Goal: Information Seeking & Learning: Learn about a topic

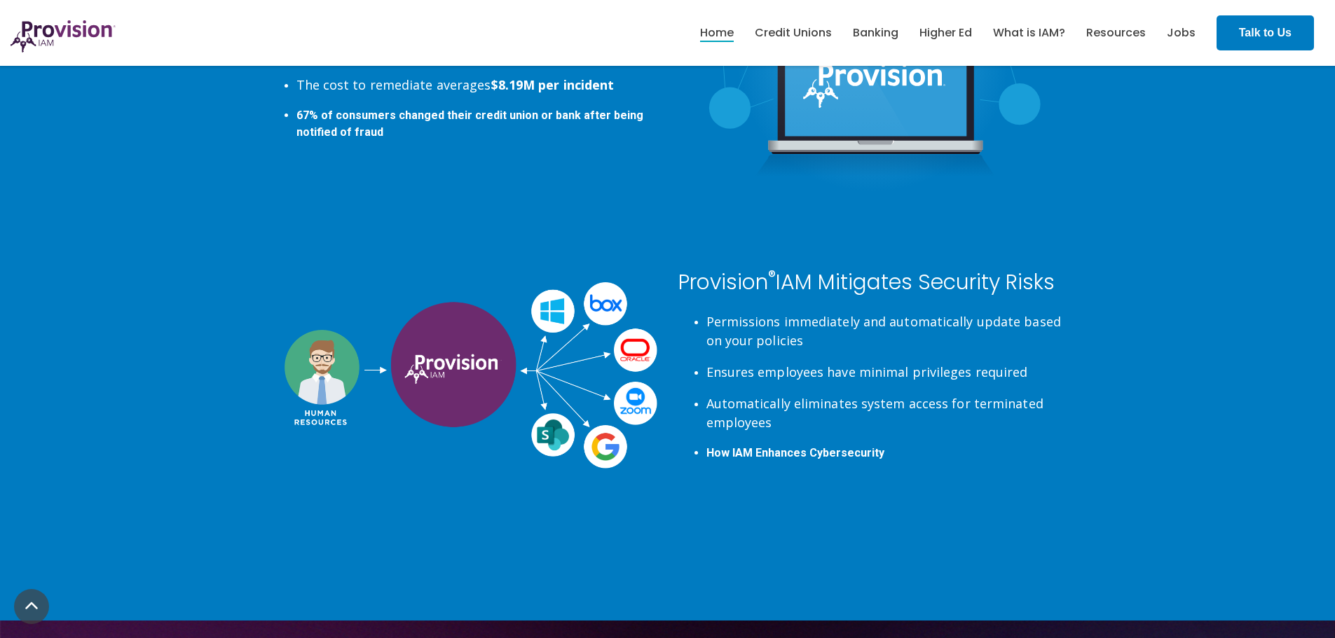
scroll to position [2943, 0]
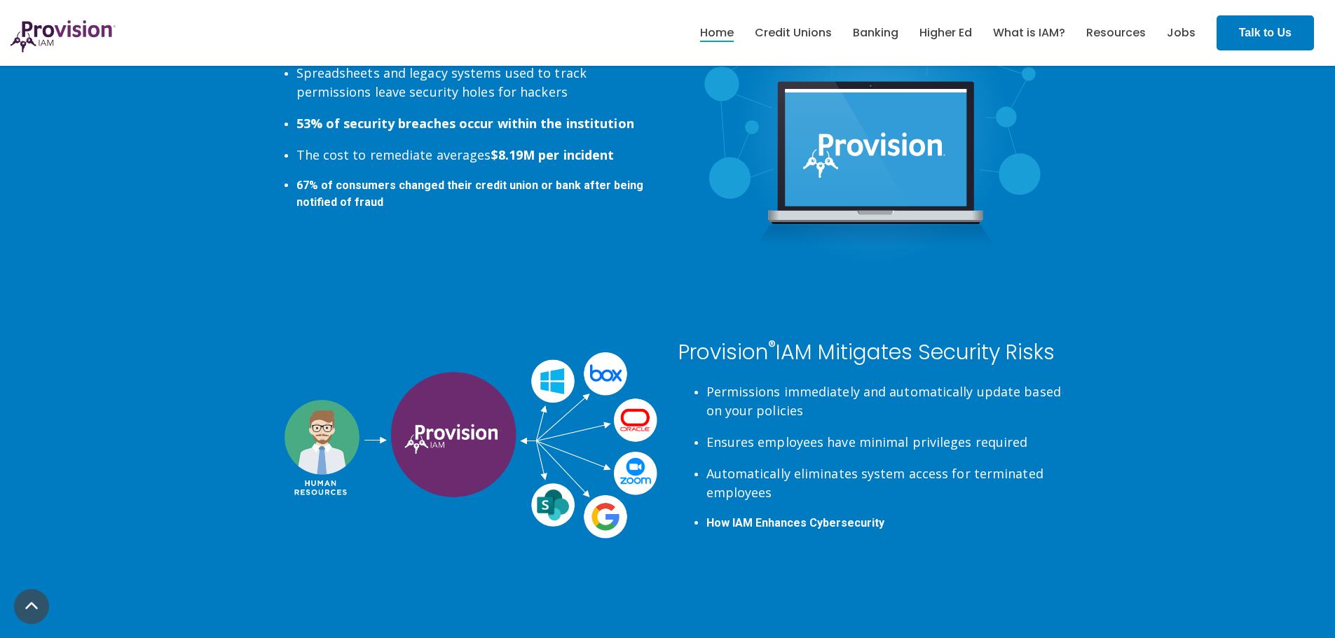
click at [1132, 367] on div "Provision ® IAM Mitigates Security Risks Permissions immediately and automatica…" at bounding box center [667, 480] width 1335 height 420
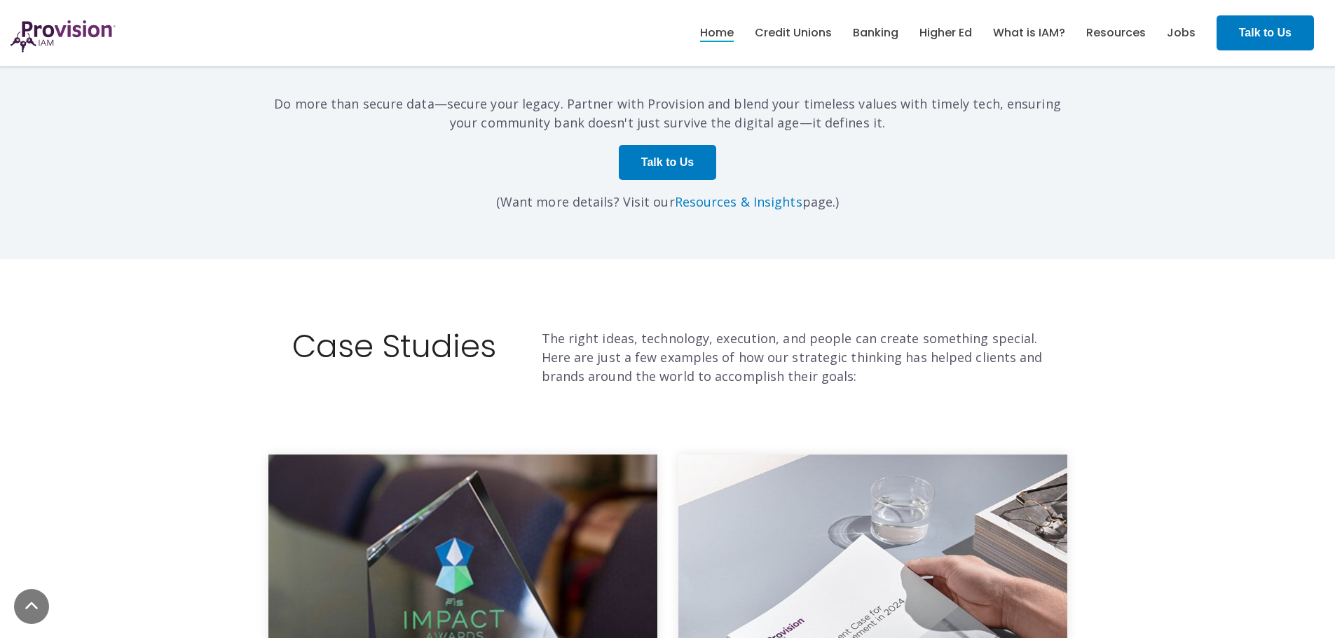
scroll to position [4476, 0]
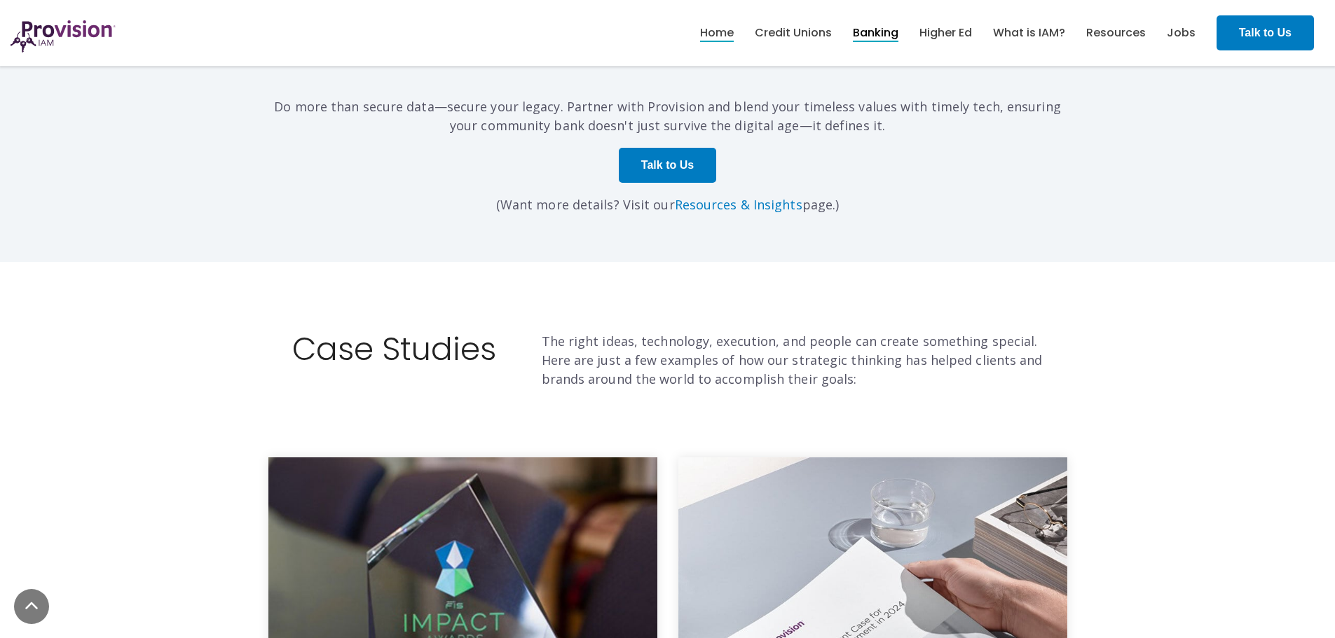
click at [885, 37] on link "Banking" at bounding box center [876, 33] width 46 height 24
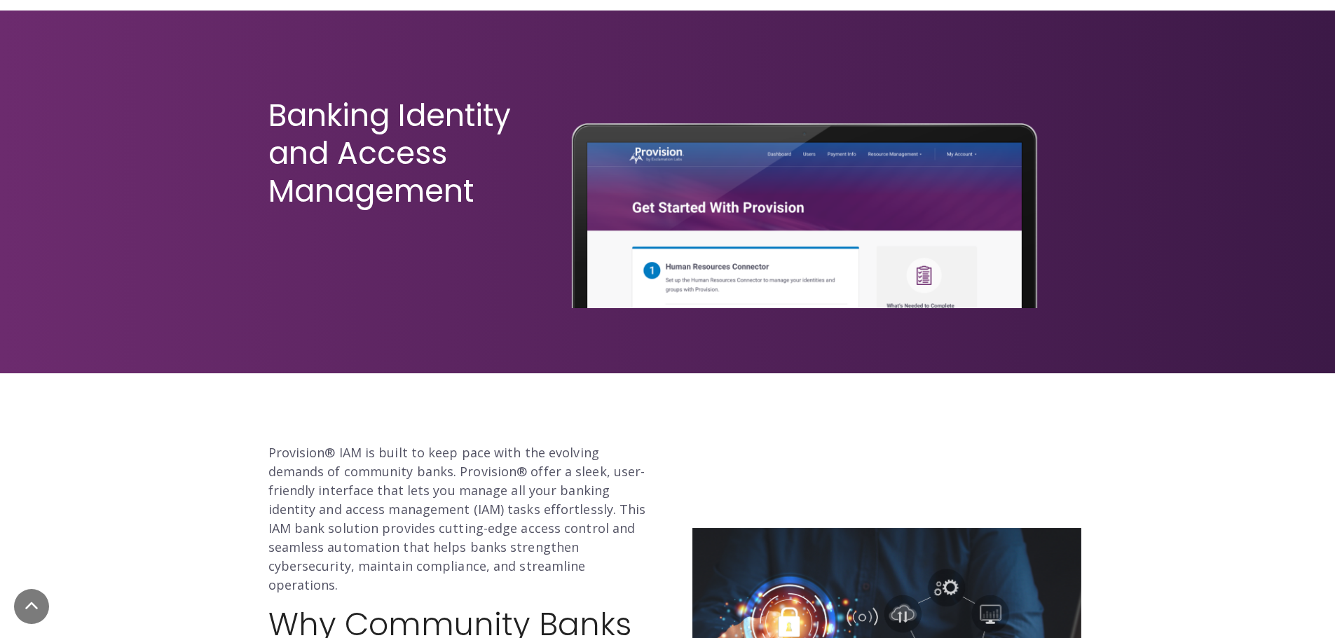
scroll to position [420, 0]
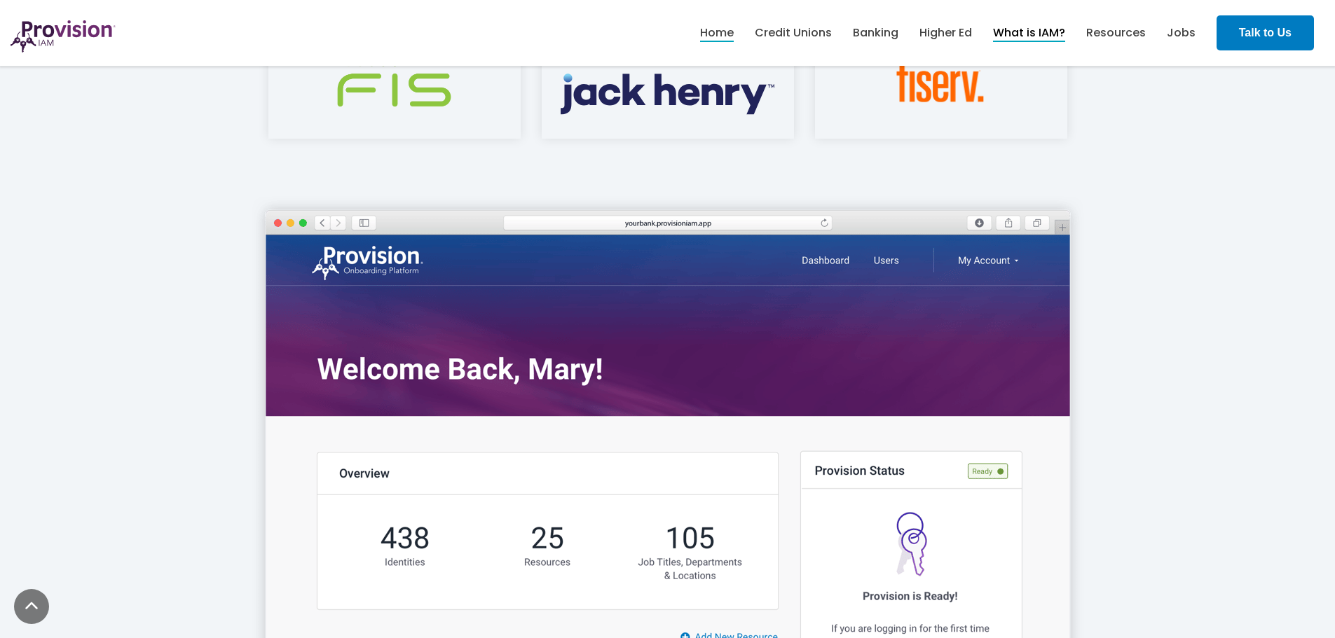
scroll to position [1962, 0]
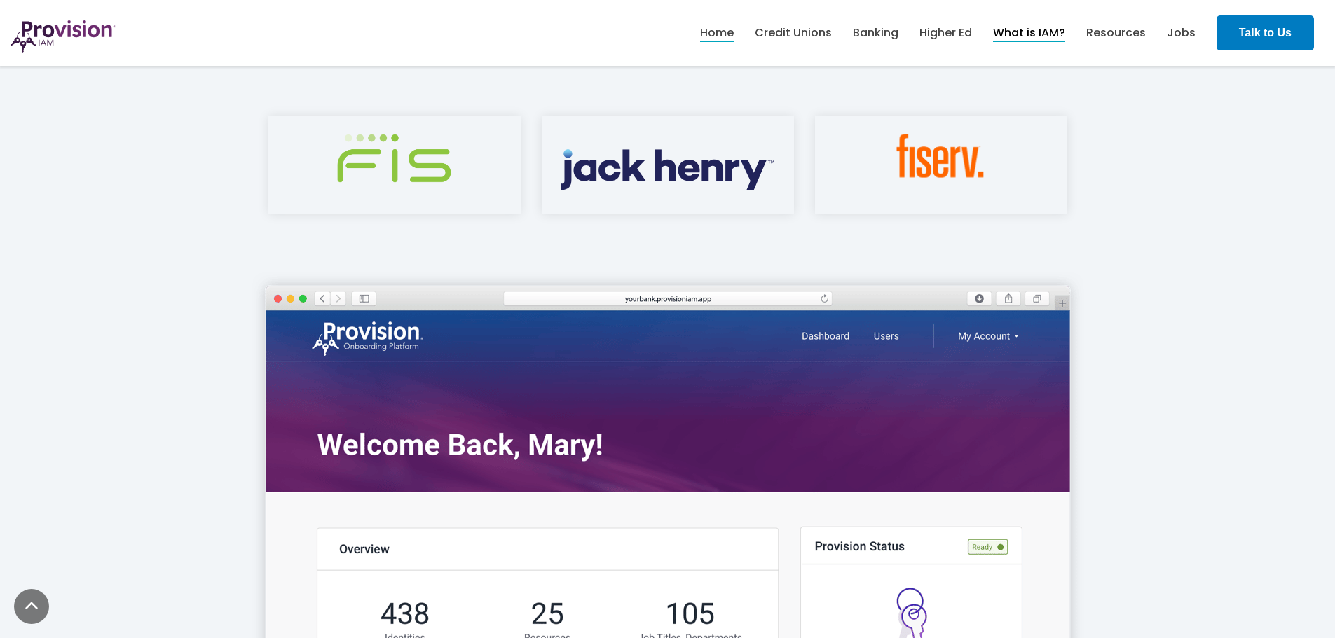
click at [1013, 27] on link "What is IAM?" at bounding box center [1029, 33] width 72 height 24
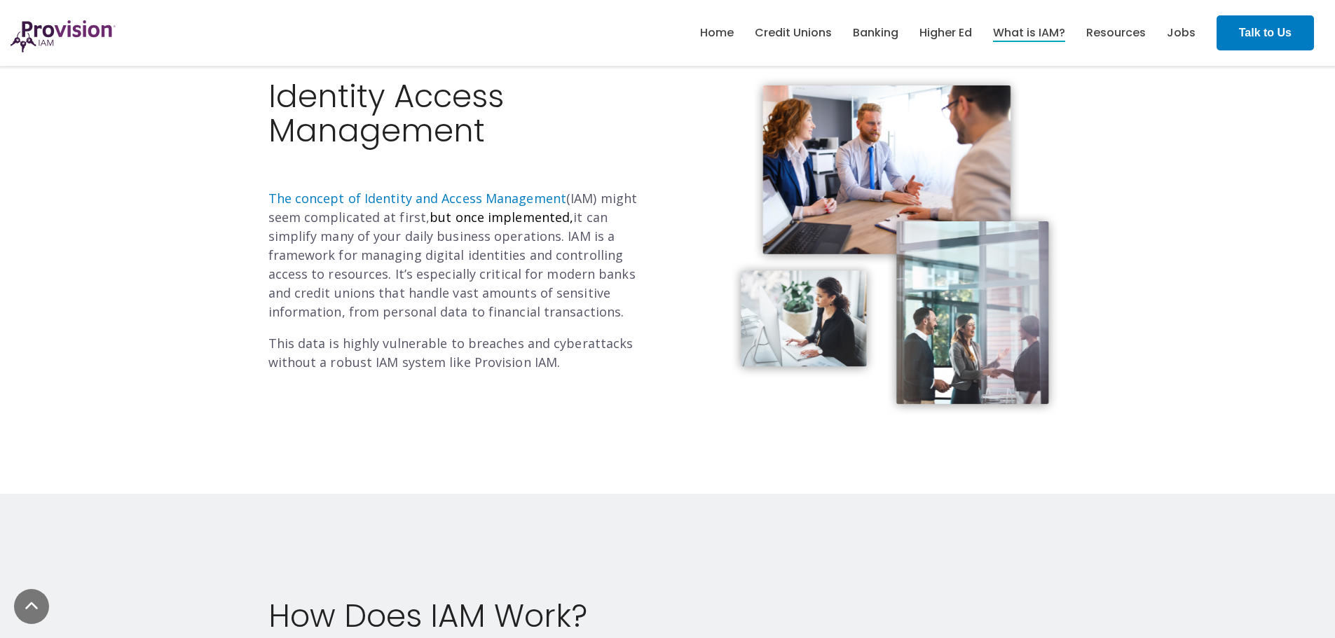
scroll to position [350, 0]
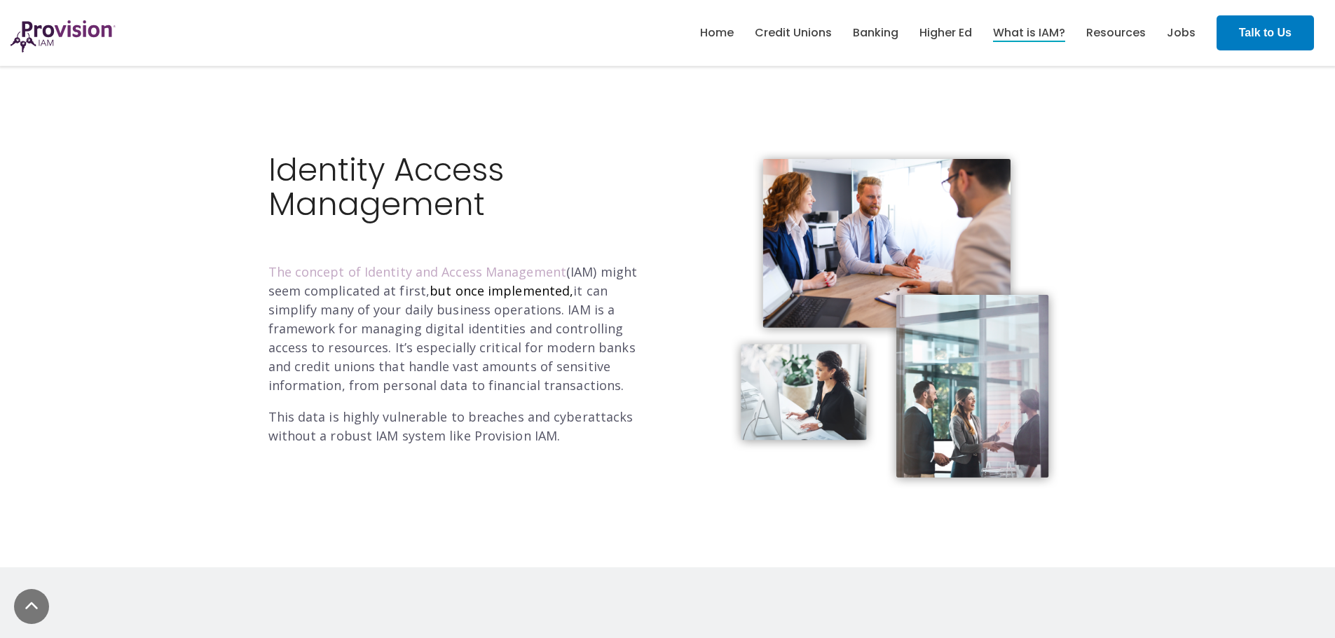
click at [534, 270] on span "The concept of Identity and Access Management" at bounding box center [417, 271] width 298 height 17
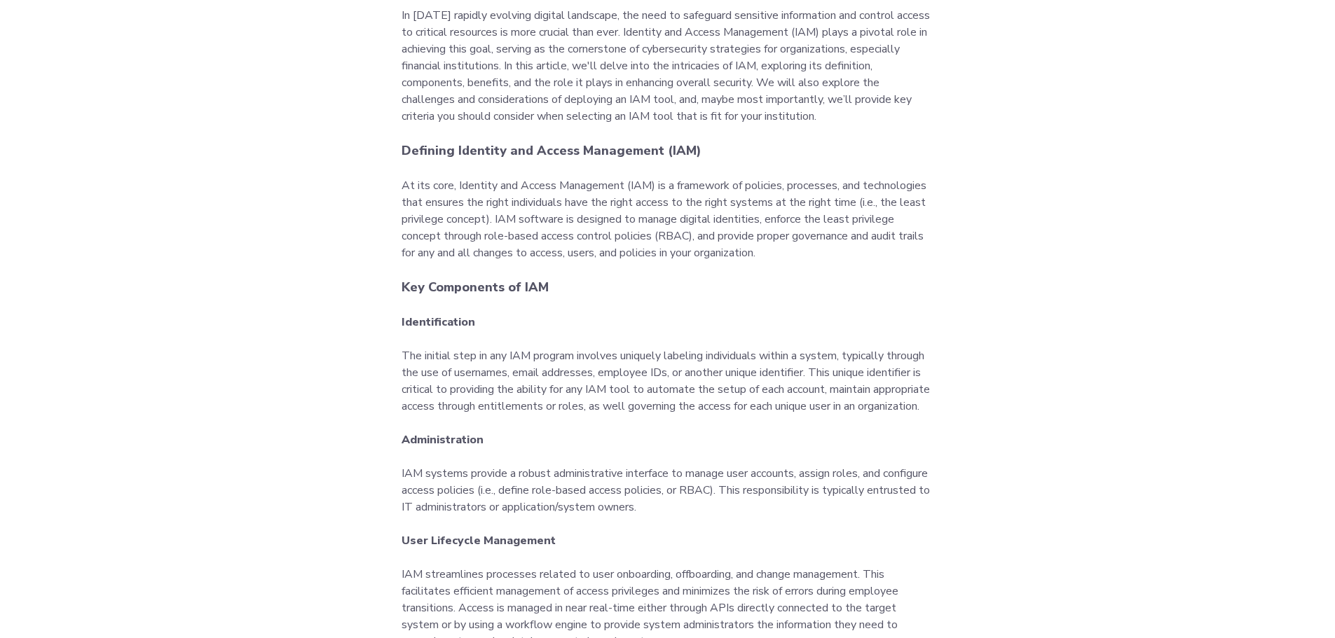
scroll to position [841, 0]
